Goal: Transaction & Acquisition: Book appointment/travel/reservation

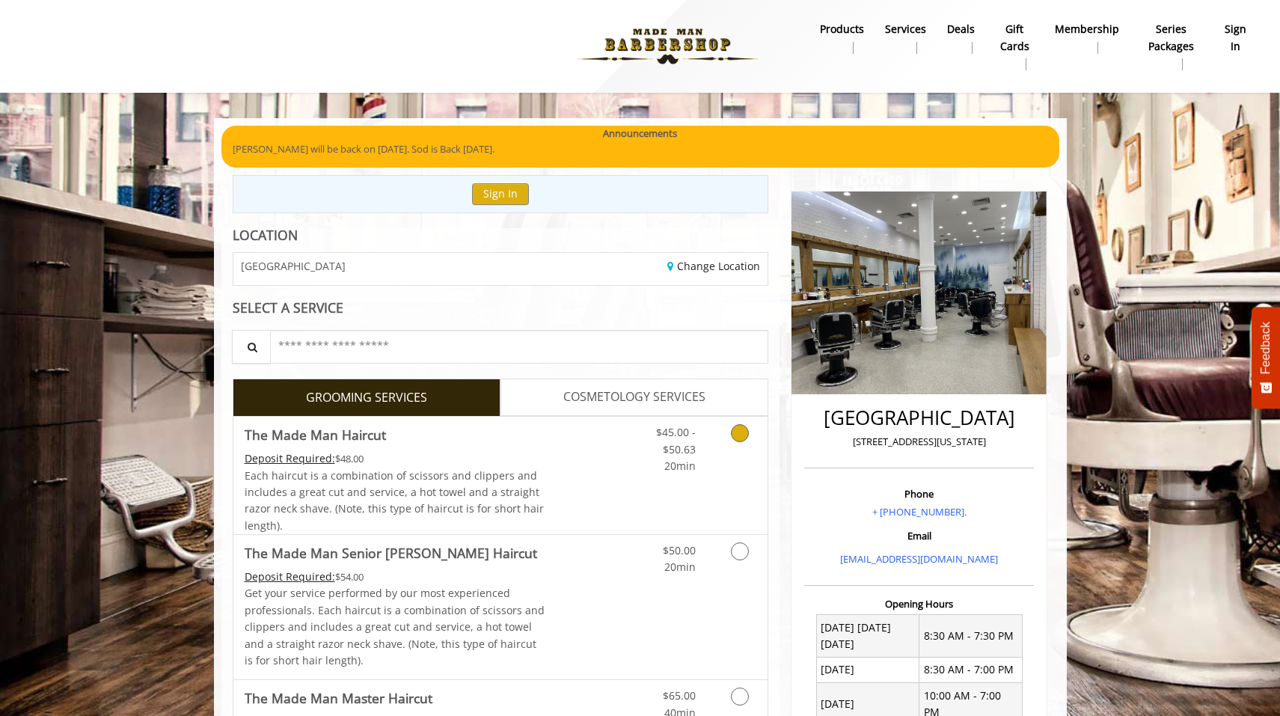
click at [616, 468] on link "Discounted Price" at bounding box center [589, 475] width 89 height 117
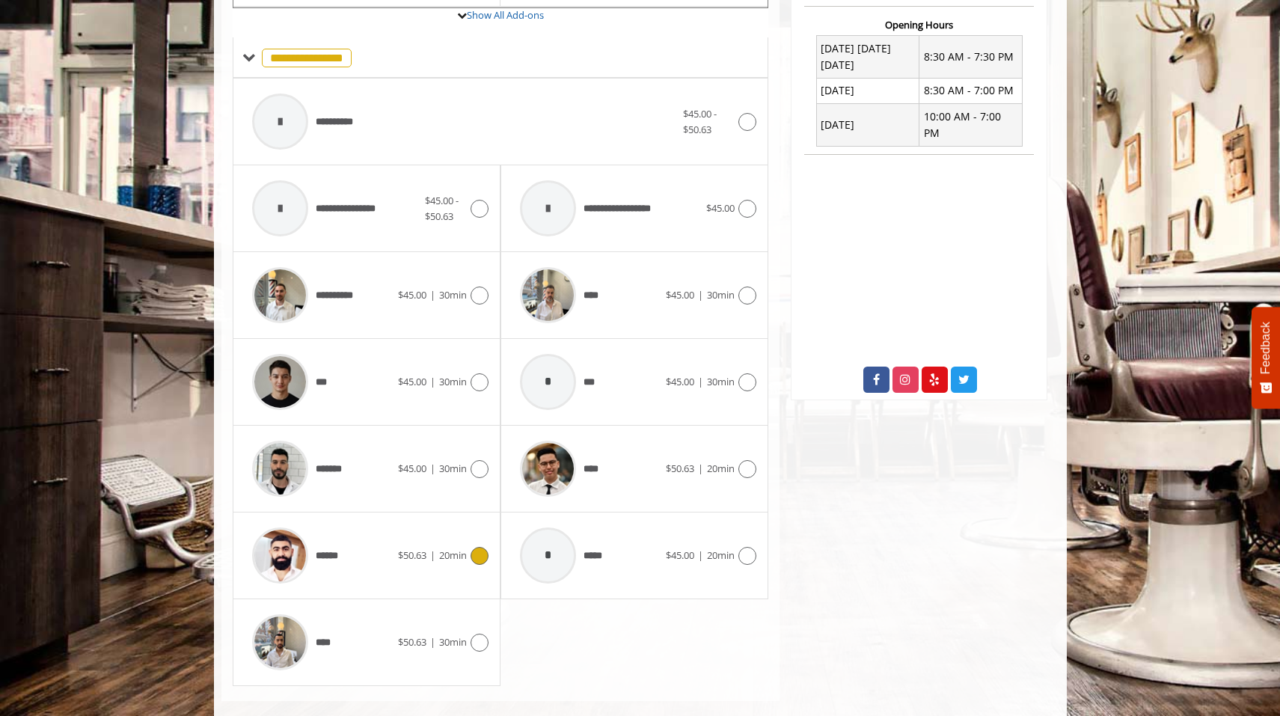
click at [391, 547] on div "******" at bounding box center [321, 555] width 153 height 71
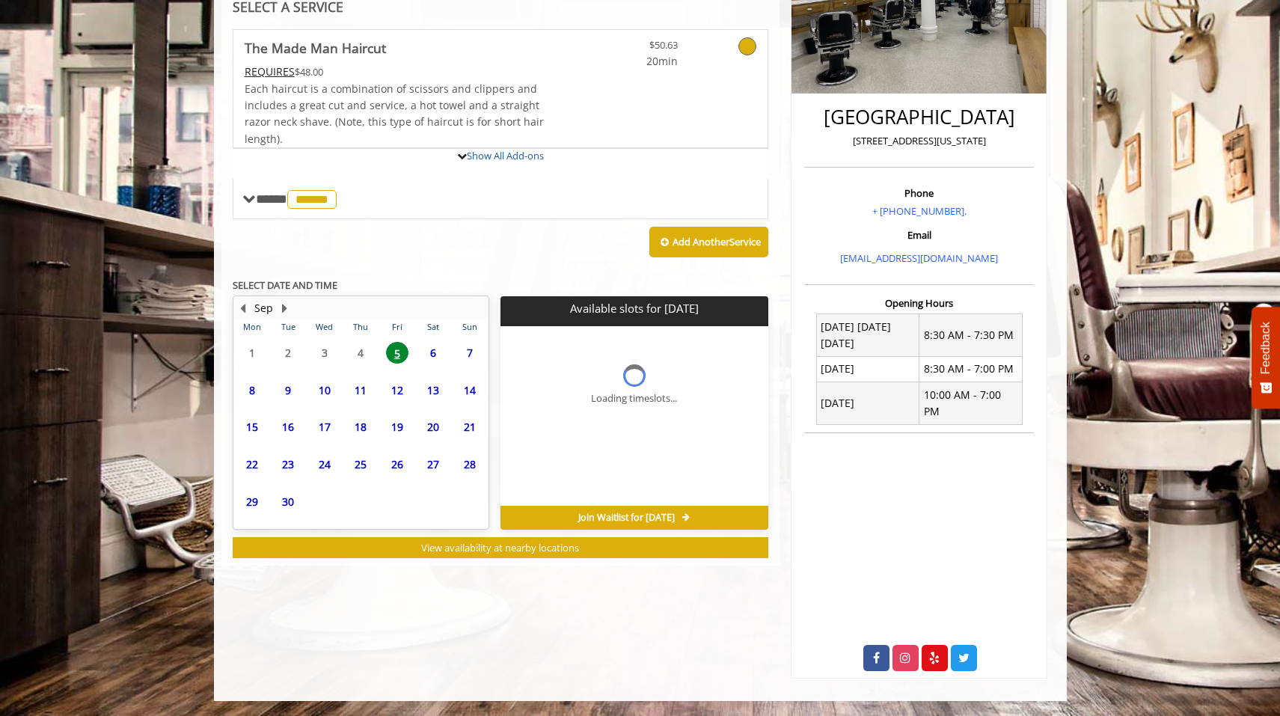
scroll to position [278, 0]
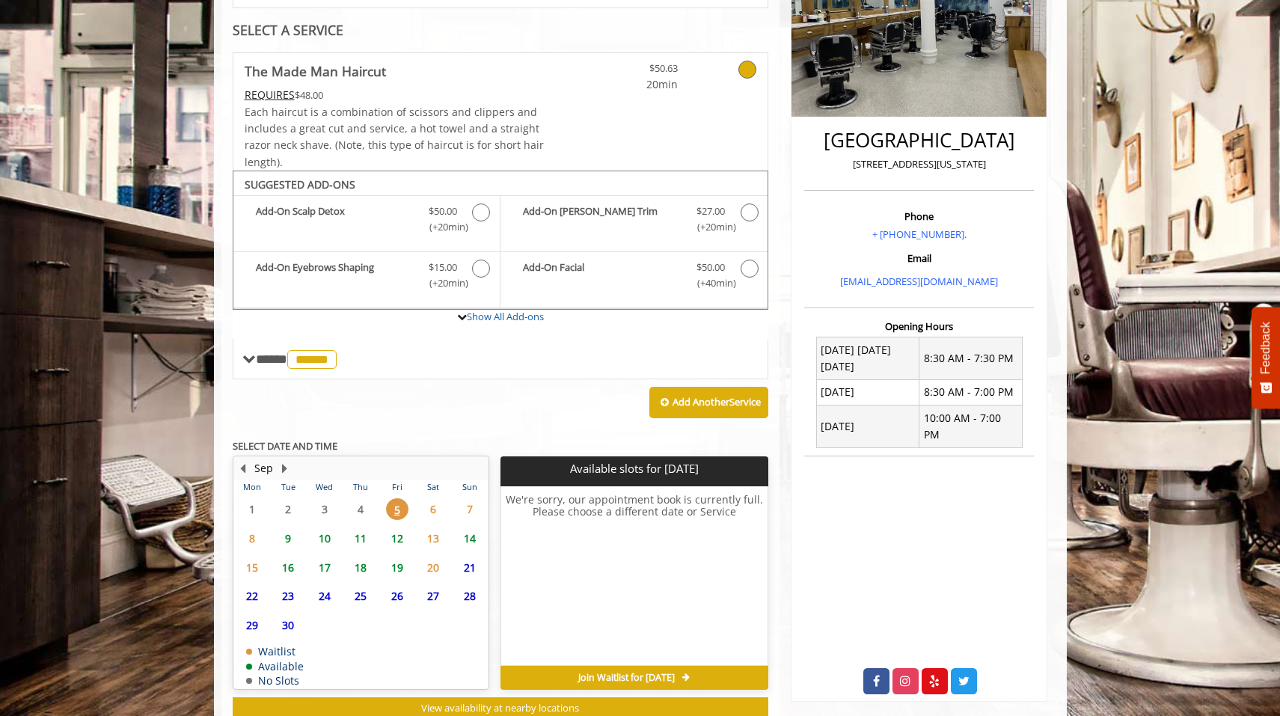
click at [397, 528] on span "12" at bounding box center [397, 539] width 22 height 22
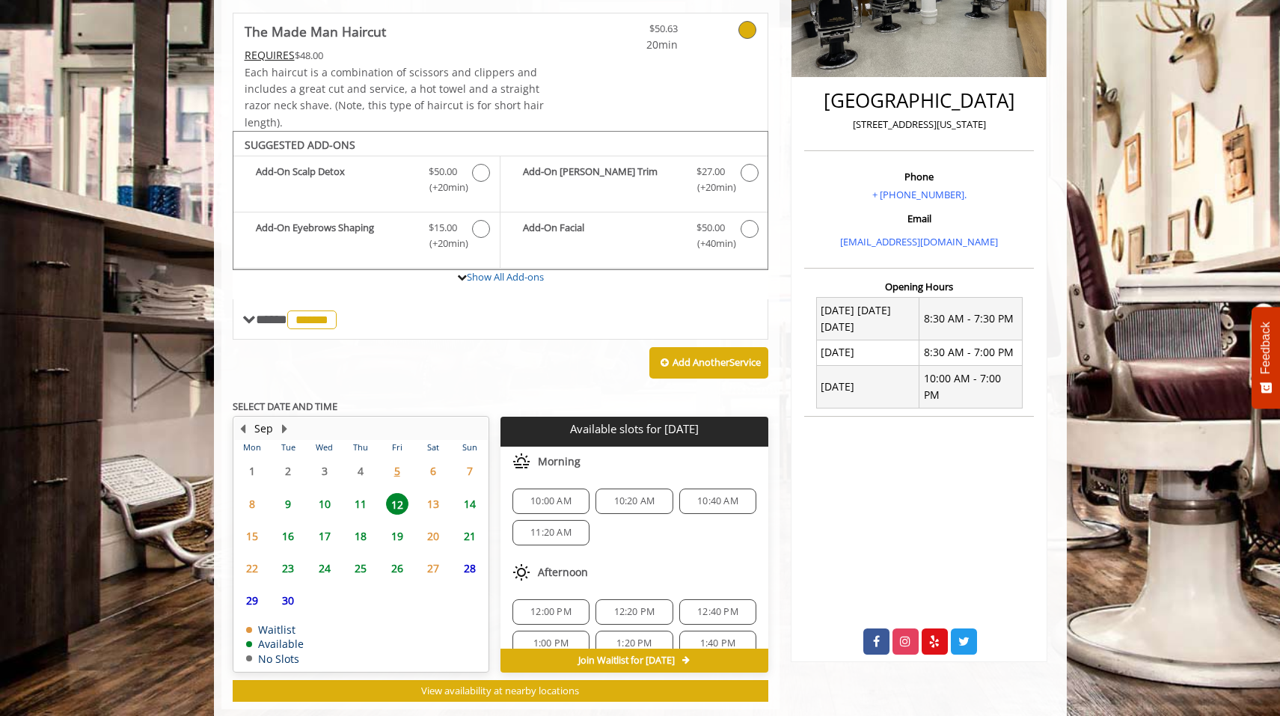
scroll to position [340, 0]
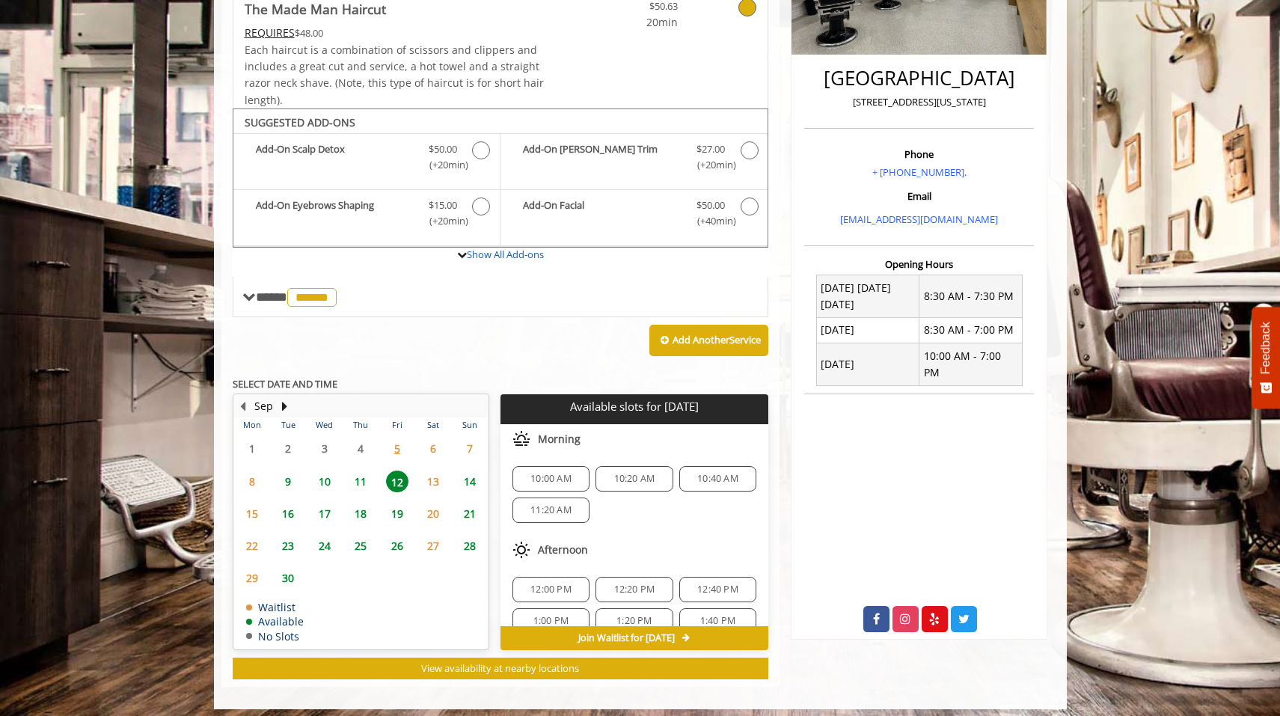
click at [700, 480] on div "10:40 AM" at bounding box center [717, 478] width 77 height 25
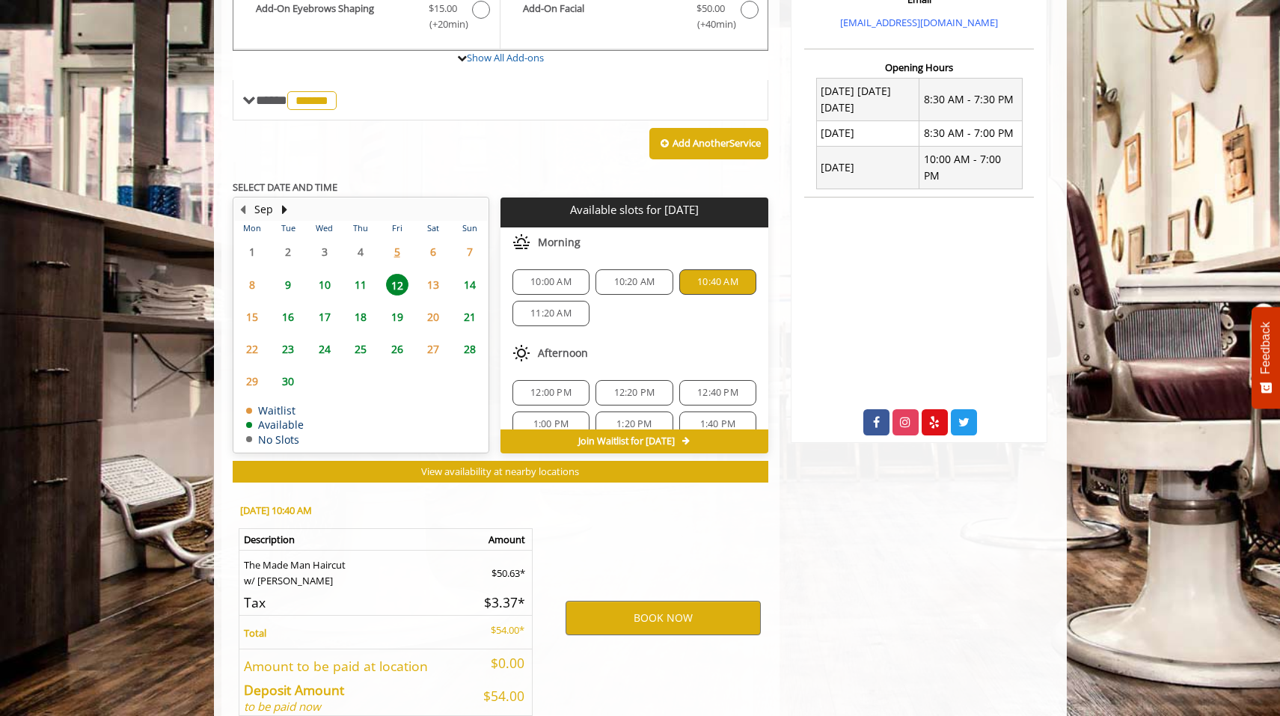
scroll to position [606, 0]
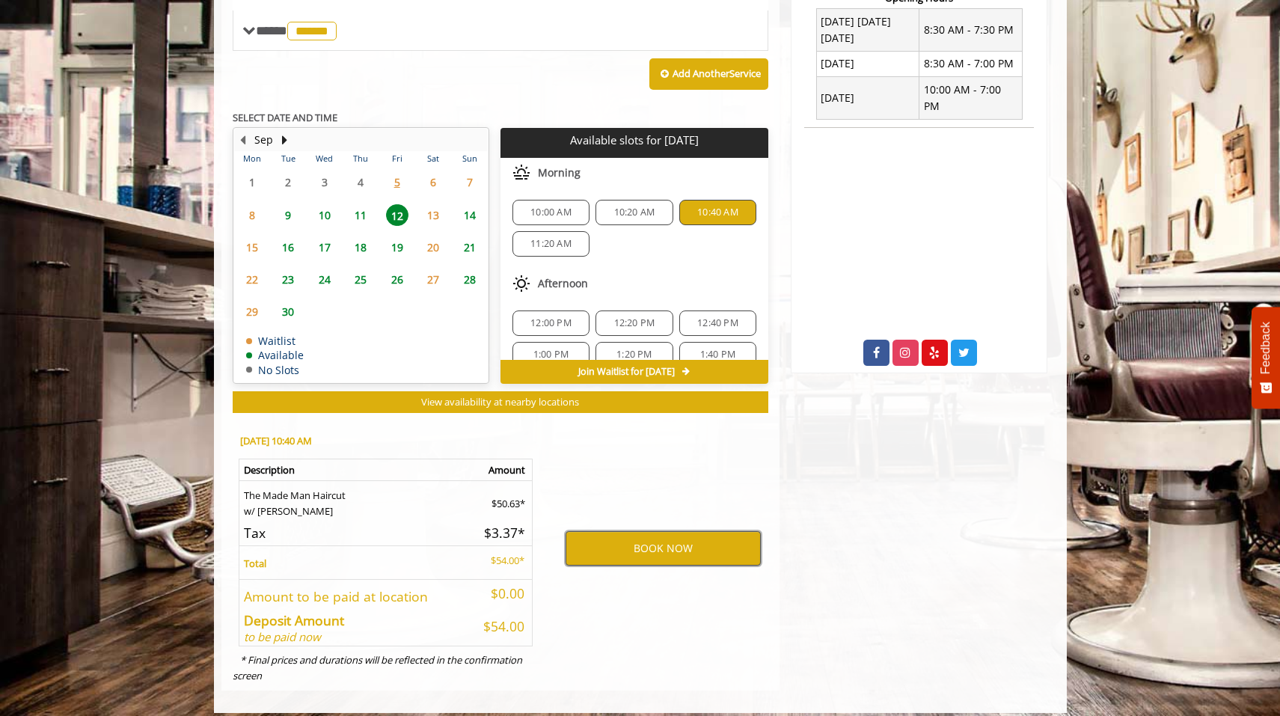
click at [673, 534] on button "BOOK NOW" at bounding box center [663, 548] width 195 height 34
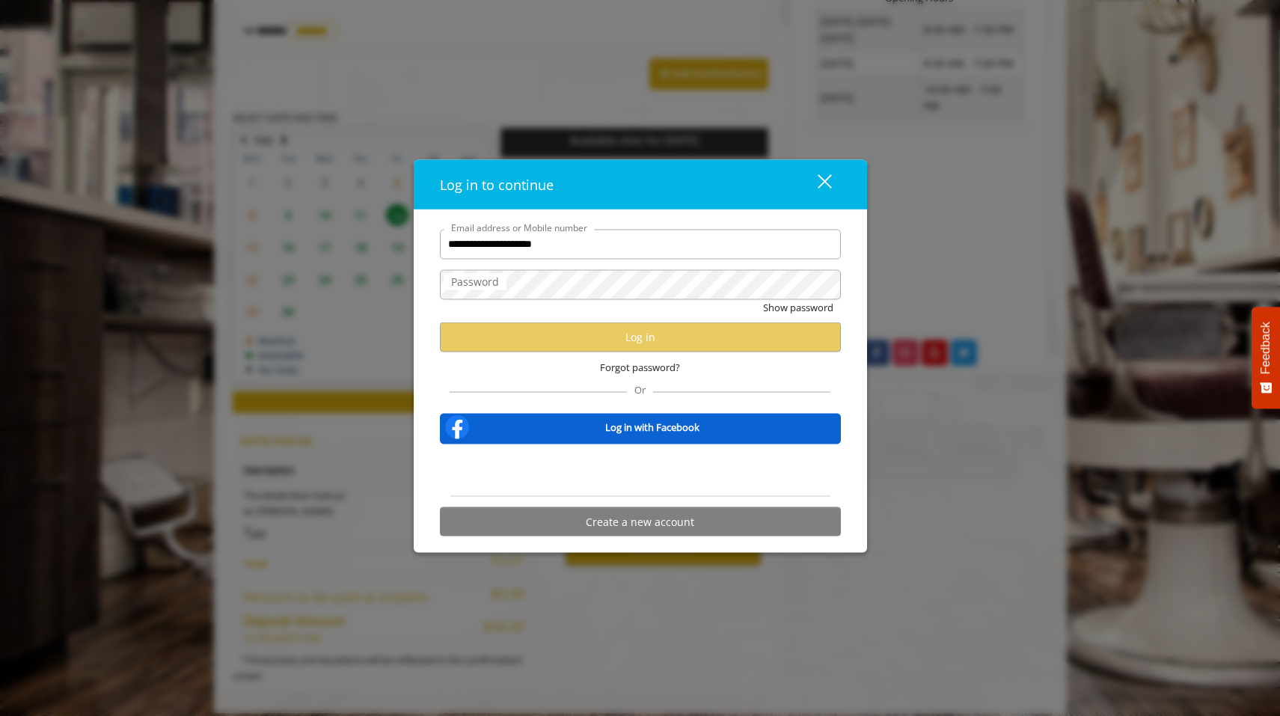
type input "**********"
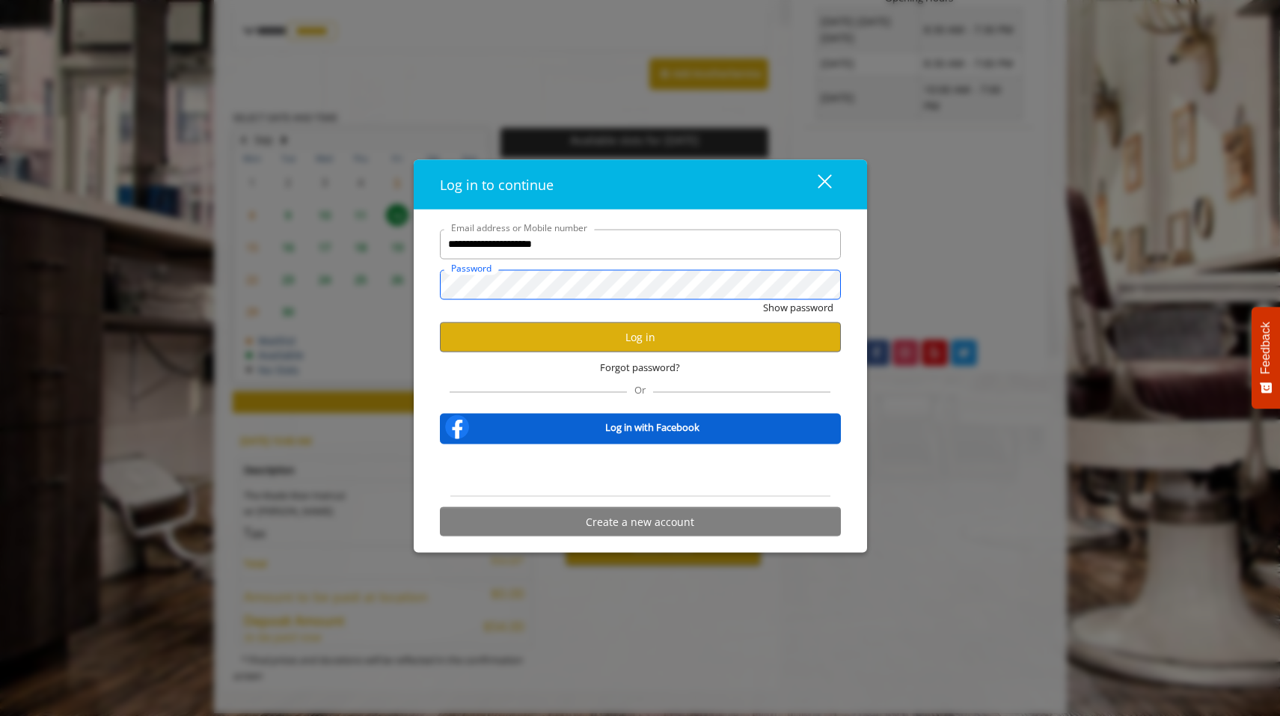
click at [797, 308] on button "Show password" at bounding box center [798, 307] width 70 height 16
click at [651, 340] on button "Log in" at bounding box center [640, 337] width 401 height 29
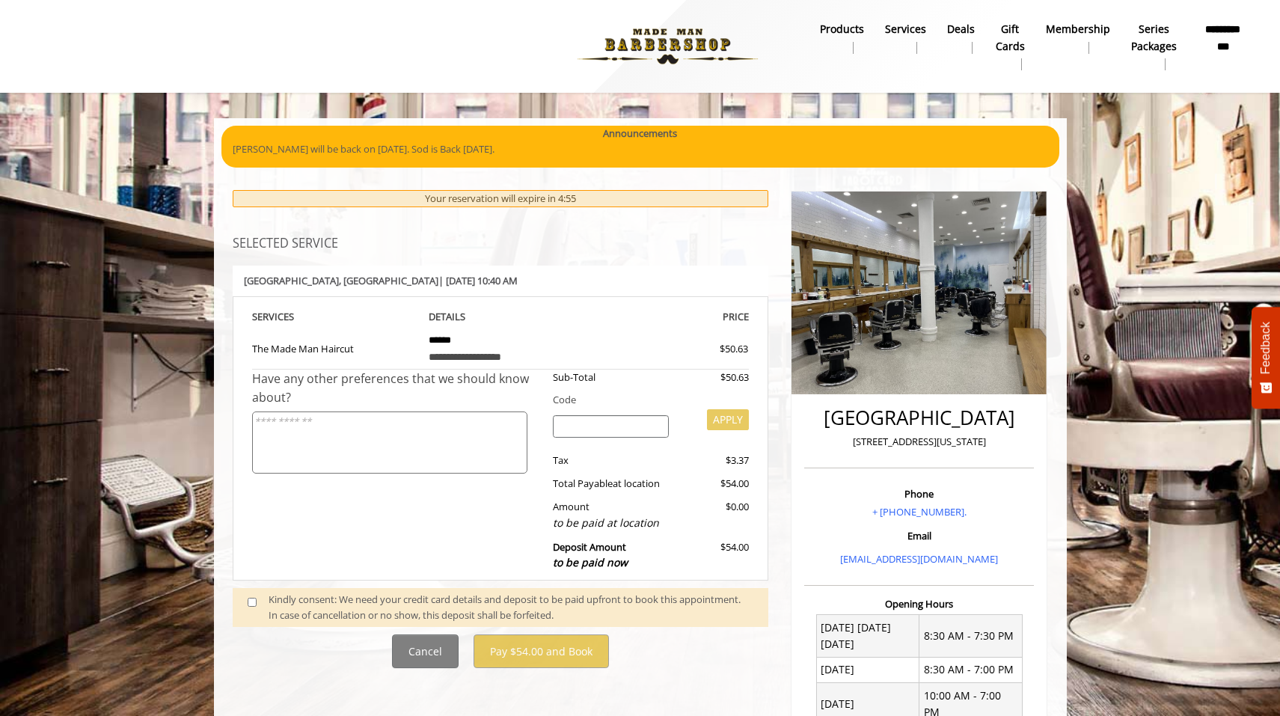
click at [326, 592] on div "Kindly consent: We need your credit card details and deposit to be paid upfront…" at bounding box center [511, 607] width 485 height 31
click at [242, 592] on span at bounding box center [258, 607] width 44 height 31
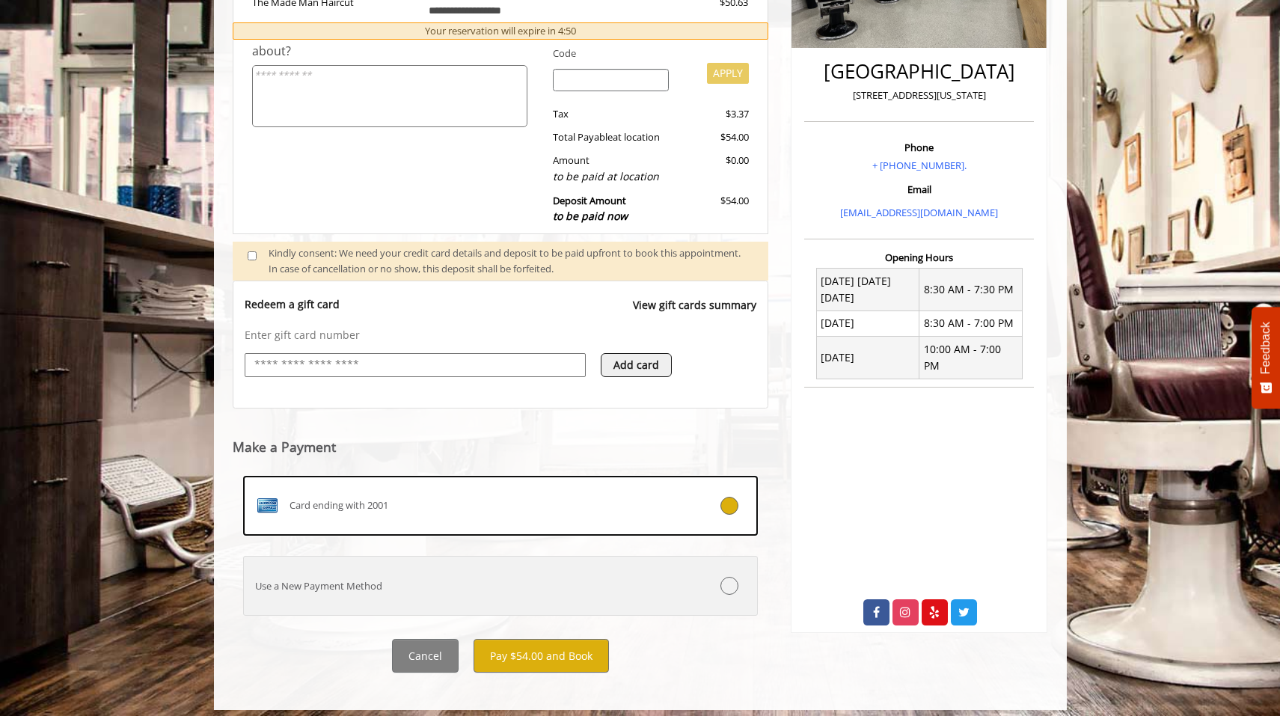
scroll to position [346, 0]
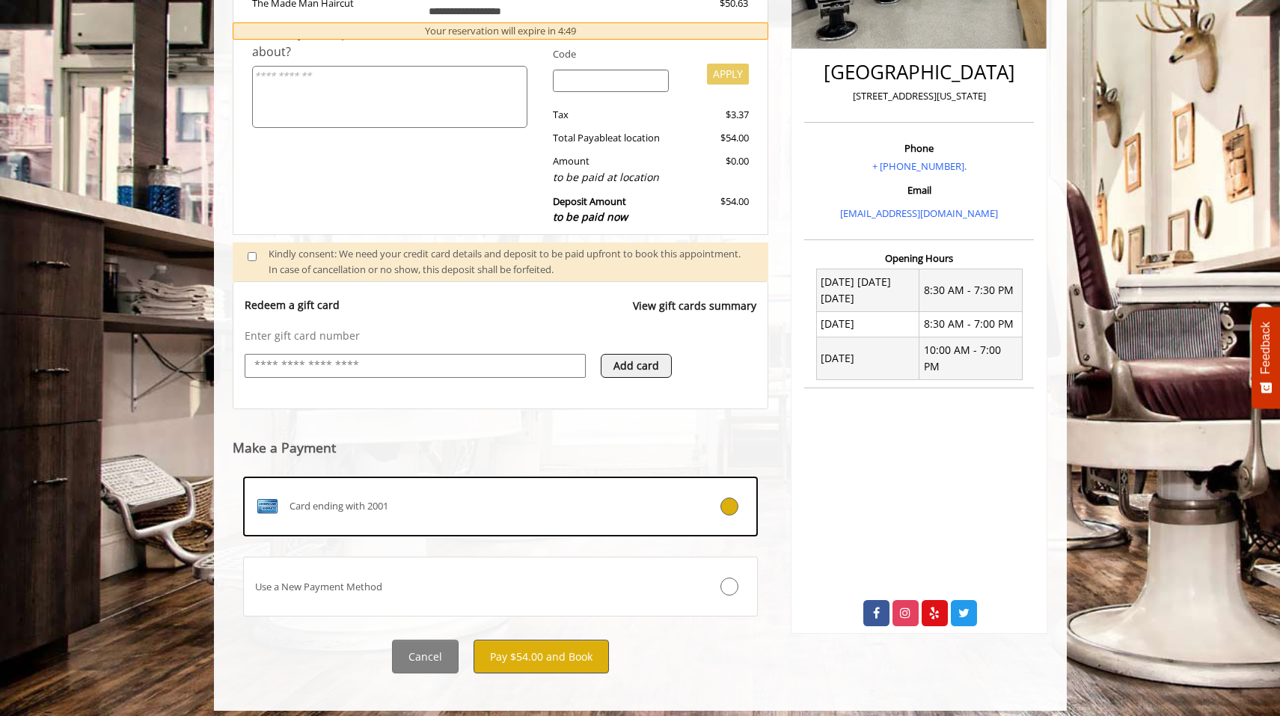
click at [497, 649] on button "Pay $54.00 and Book" at bounding box center [541, 657] width 135 height 34
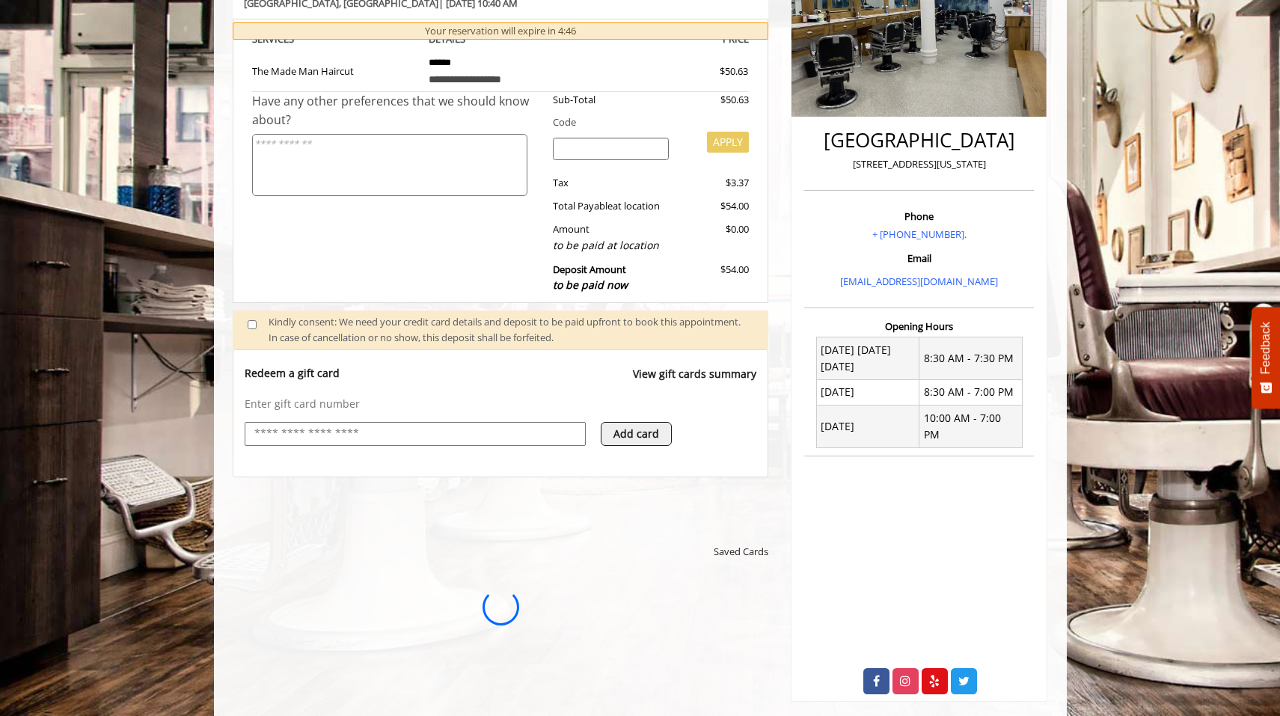
scroll to position [0, 0]
